Goal: Information Seeking & Learning: Learn about a topic

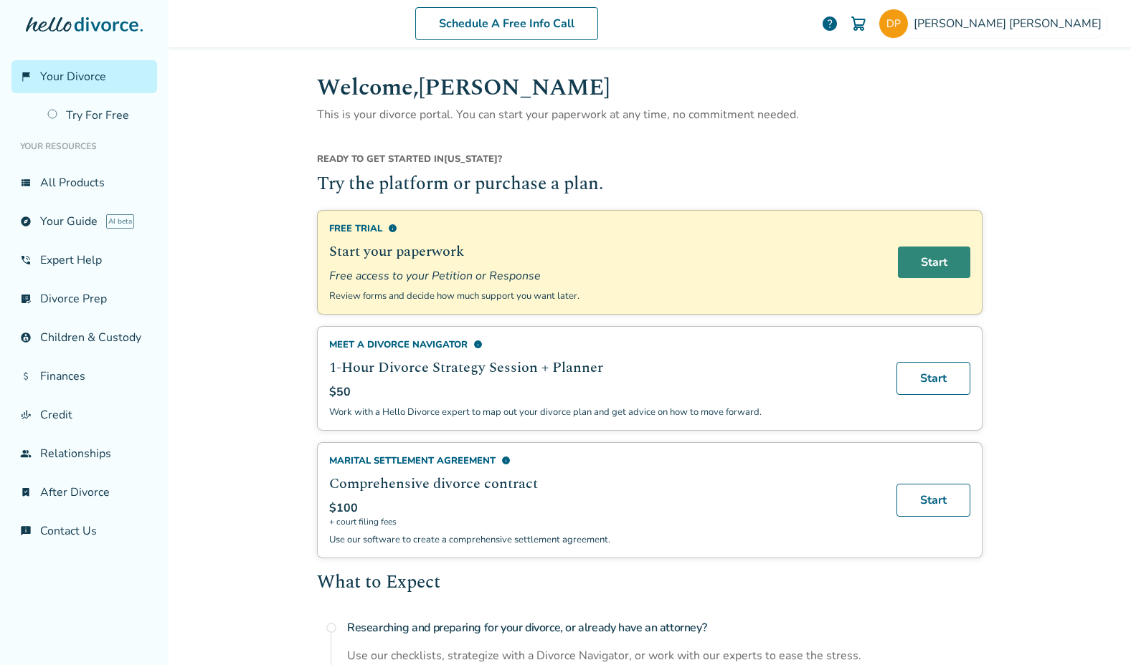
click at [918, 263] on link "Start" at bounding box center [934, 263] width 72 height 32
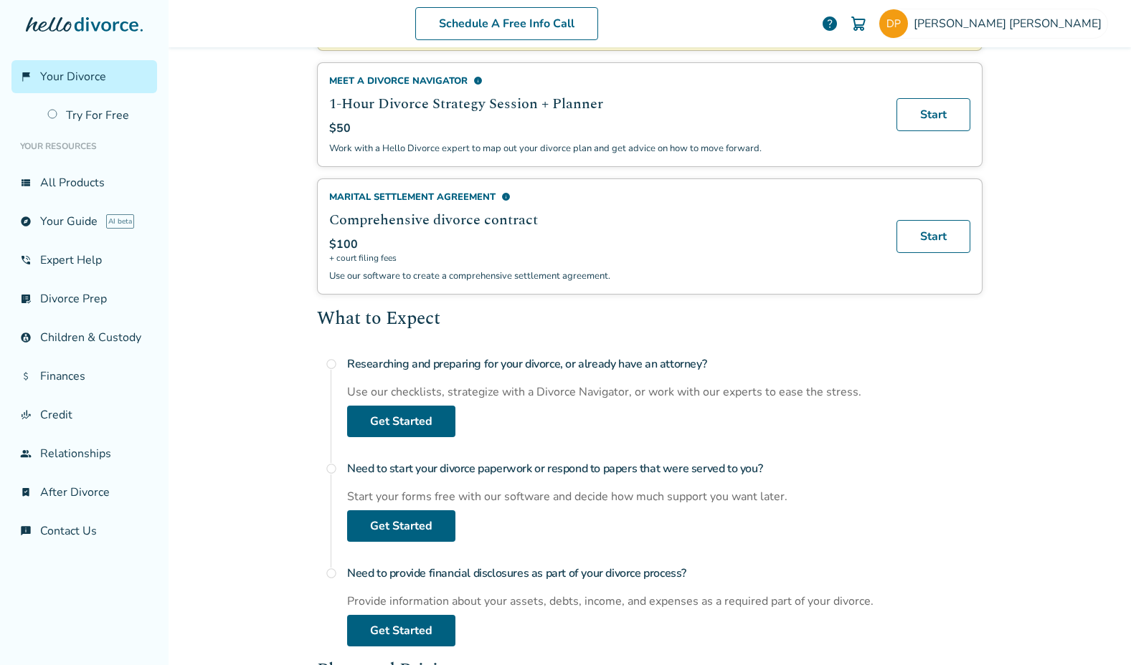
scroll to position [417, 0]
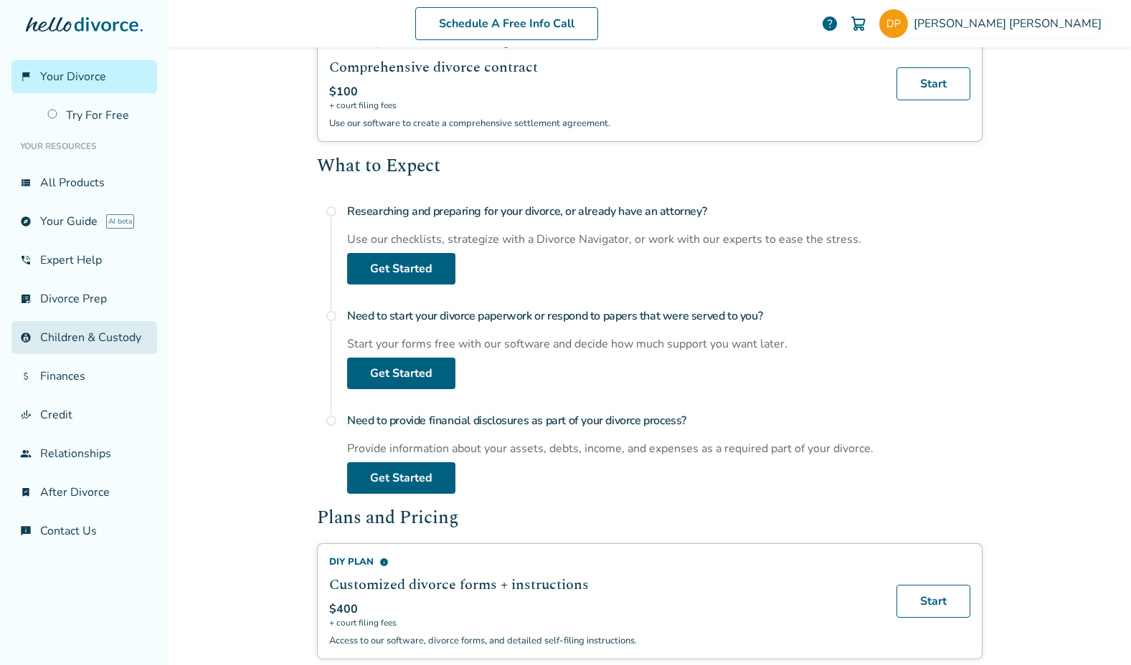
click at [61, 331] on link "account_child Children & Custody" at bounding box center [84, 337] width 146 height 33
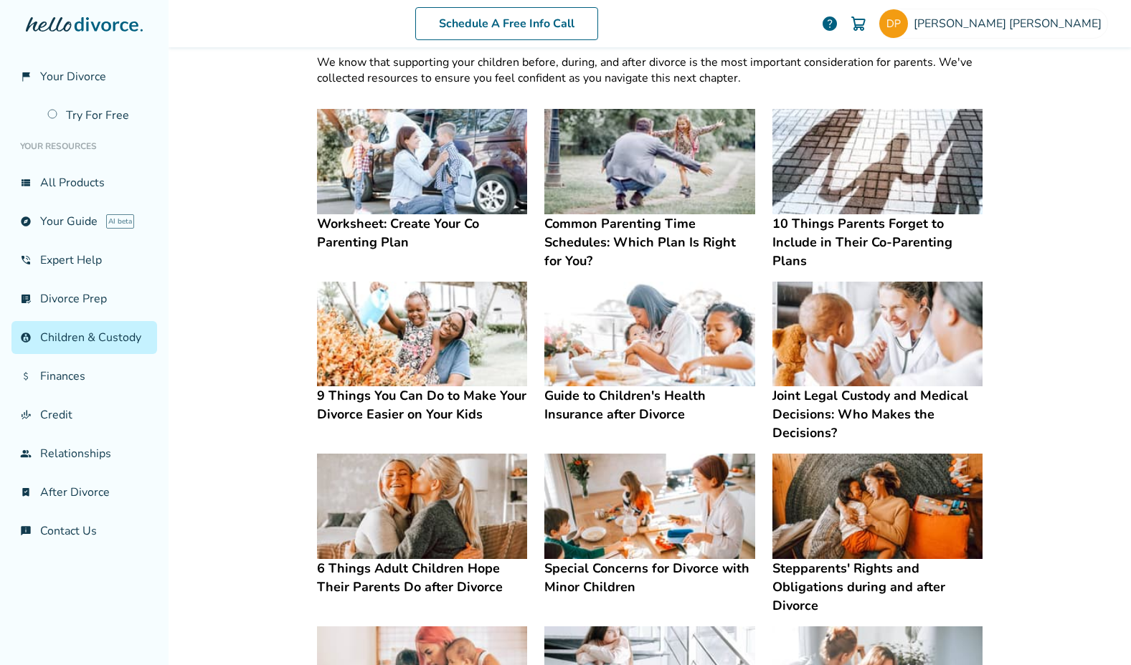
scroll to position [46, 0]
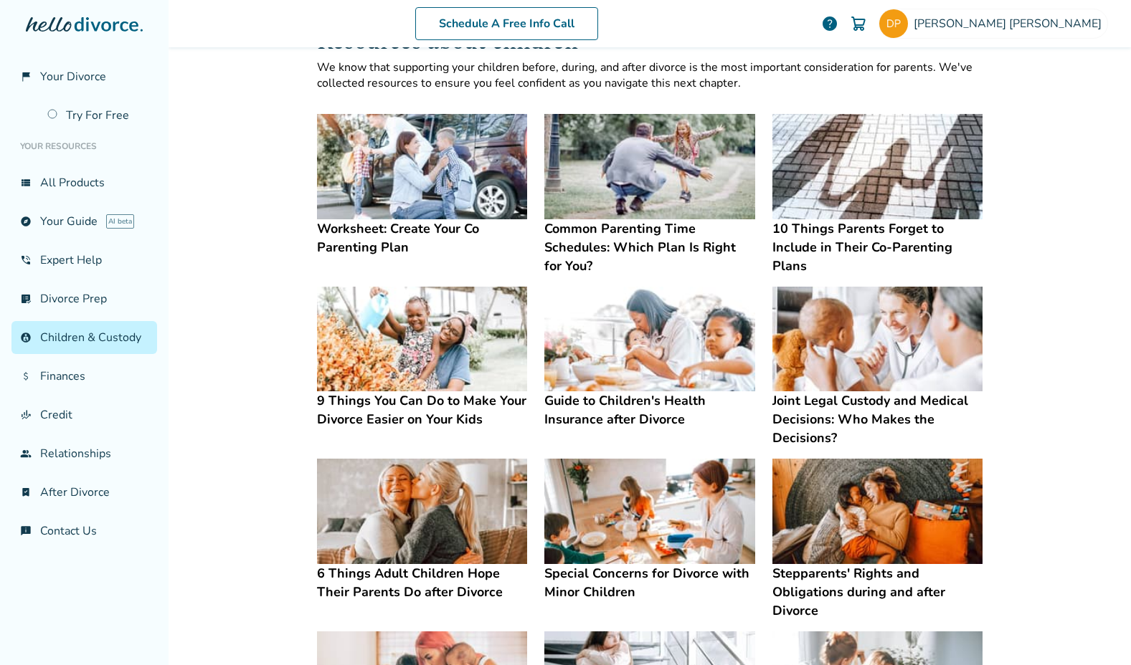
click at [438, 191] on img at bounding box center [422, 166] width 210 height 105
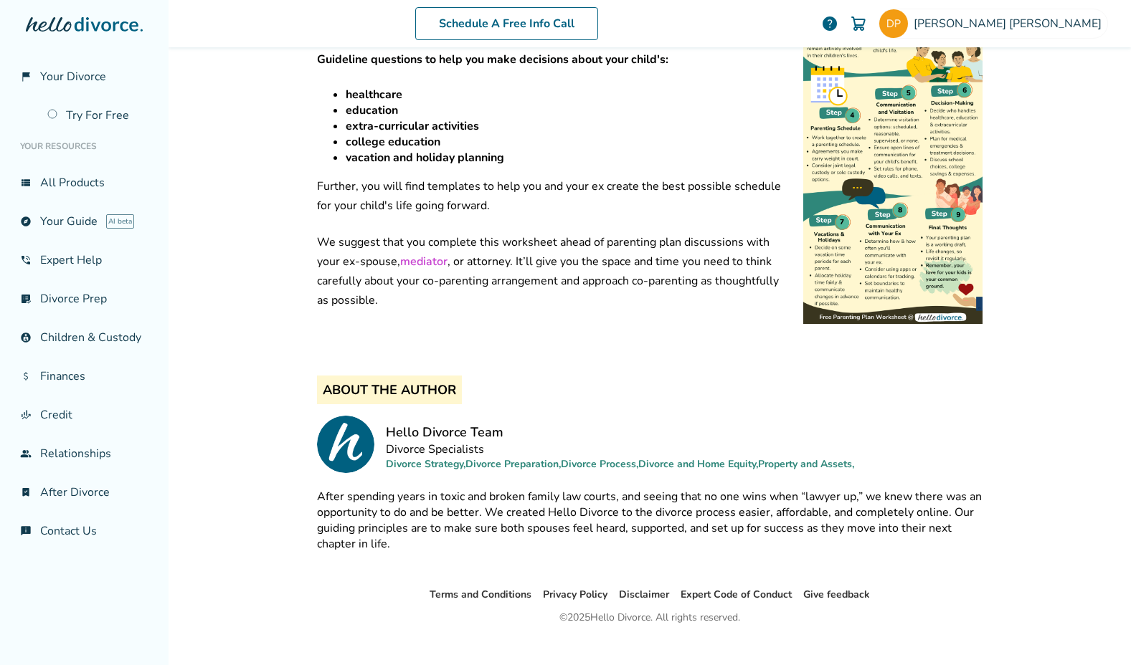
scroll to position [597, 0]
click at [846, 212] on img at bounding box center [892, 101] width 179 height 448
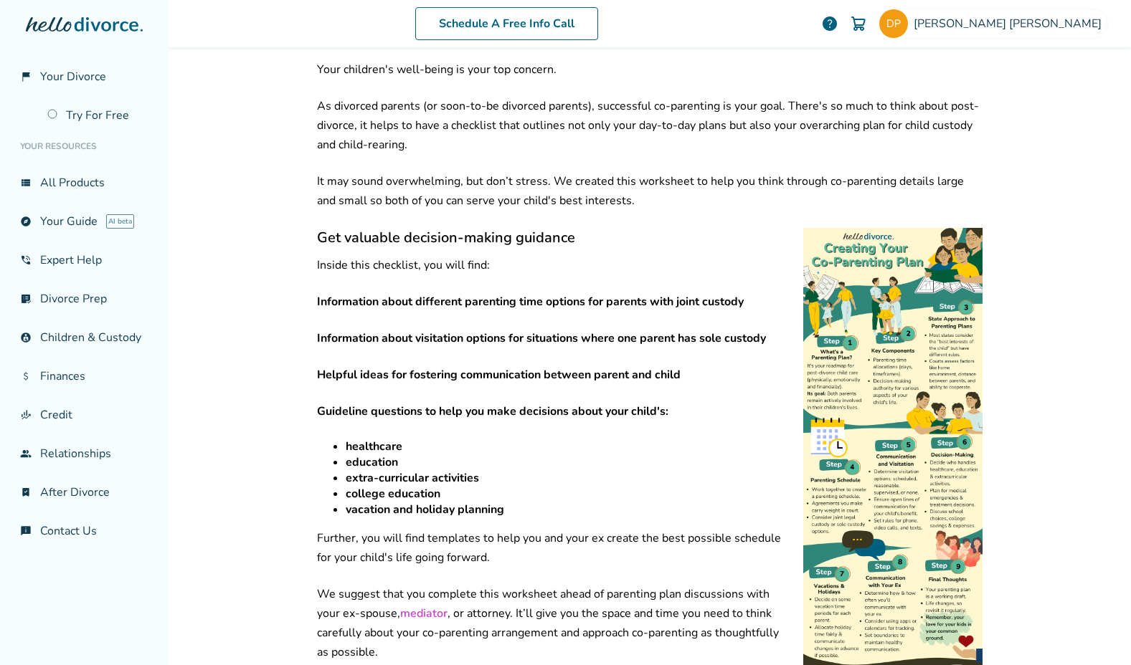
scroll to position [261, 0]
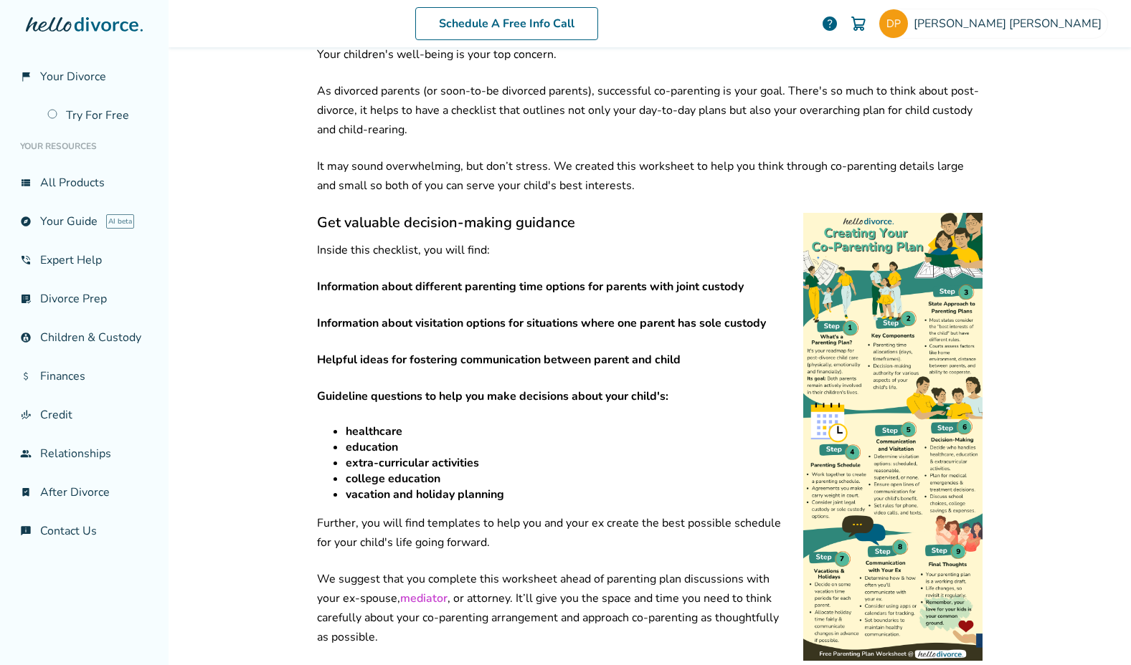
click at [885, 265] on img at bounding box center [892, 437] width 179 height 448
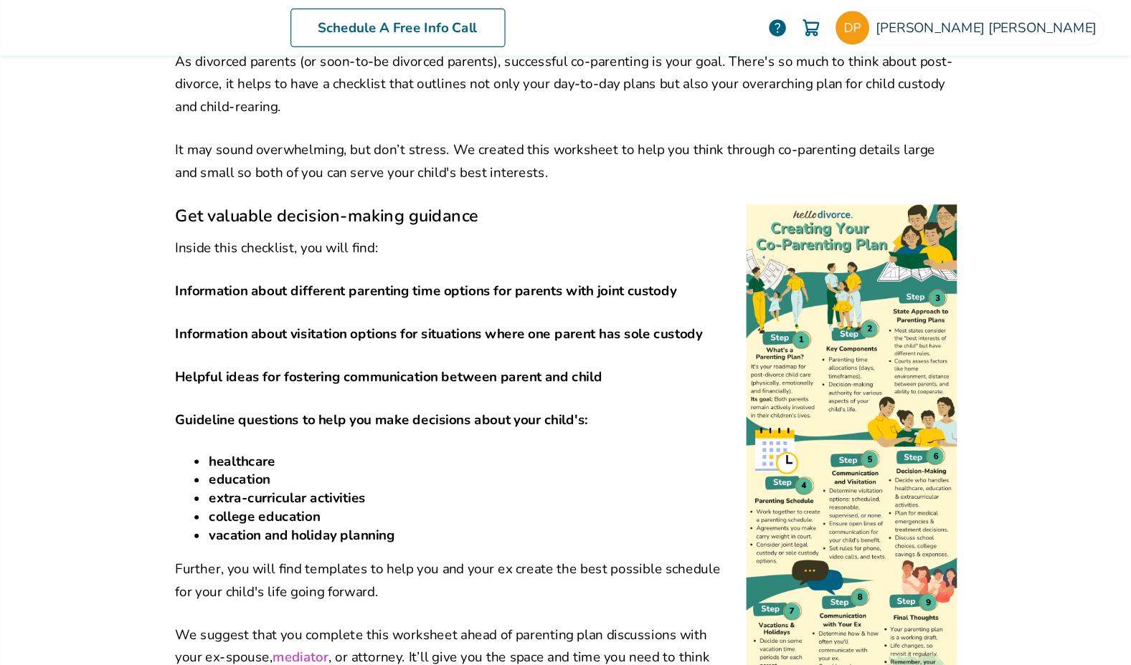
scroll to position [312, 0]
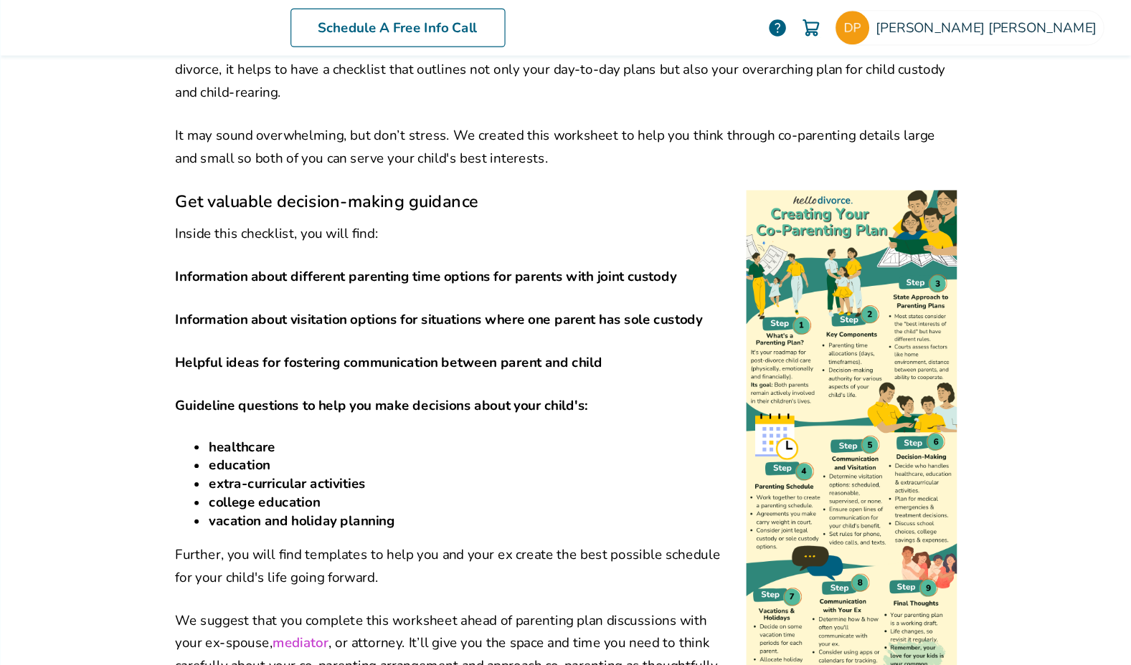
click at [579, 227] on p "Information about different parenting time options for parents with joint custo…" at bounding box center [649, 236] width 665 height 19
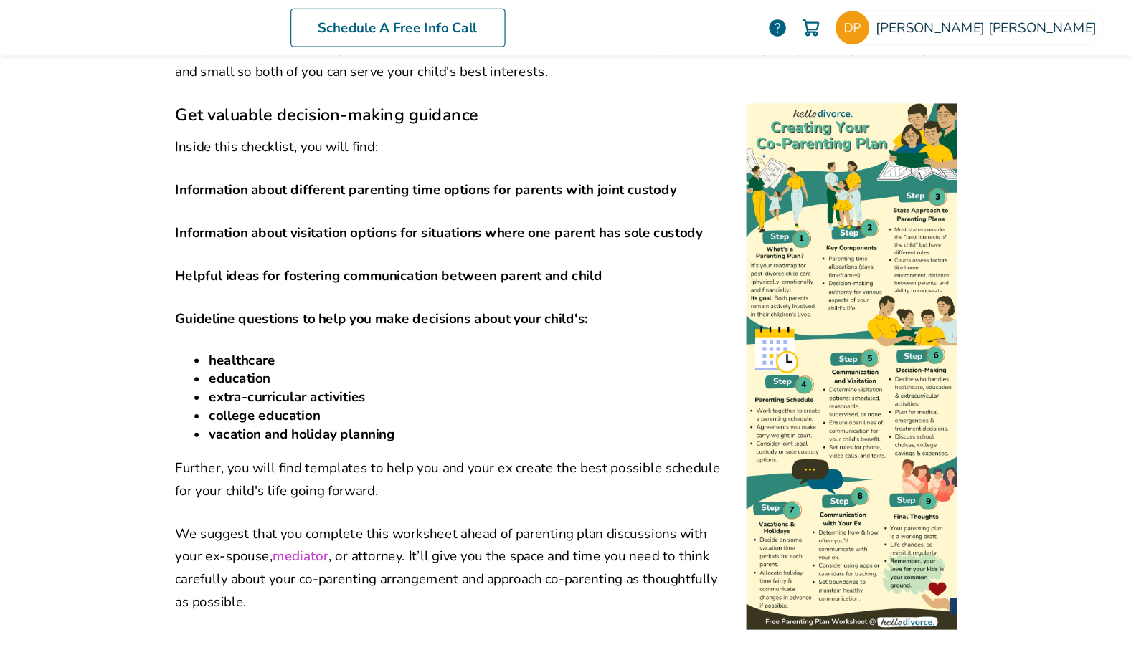
scroll to position [391, 0]
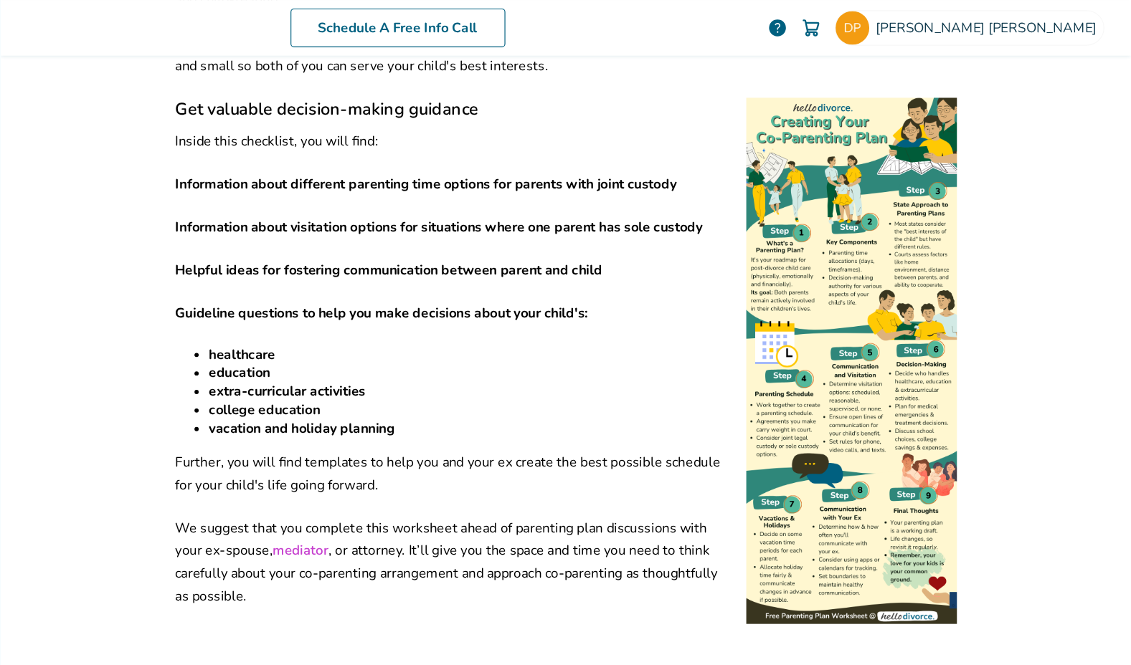
click at [577, 221] on p "Helpful ideas for fostering communication between parent and child" at bounding box center [649, 230] width 665 height 19
click at [418, 257] on p "Guideline questions to help you make decisions about your child's:" at bounding box center [649, 266] width 665 height 19
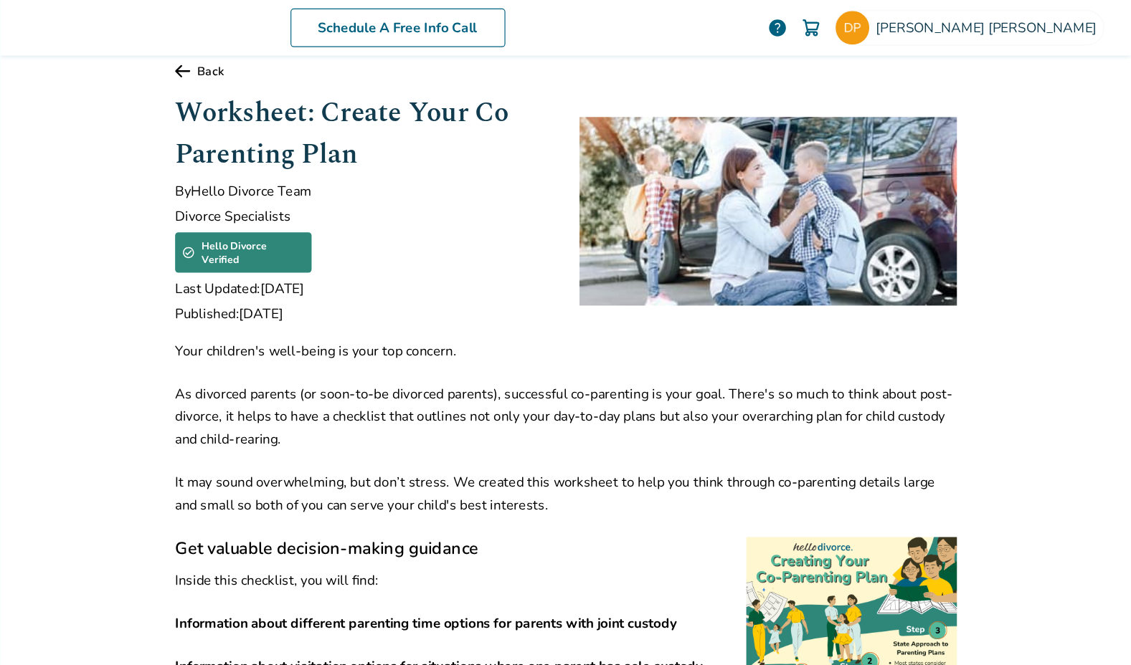
scroll to position [0, 0]
